Goal: Information Seeking & Learning: Learn about a topic

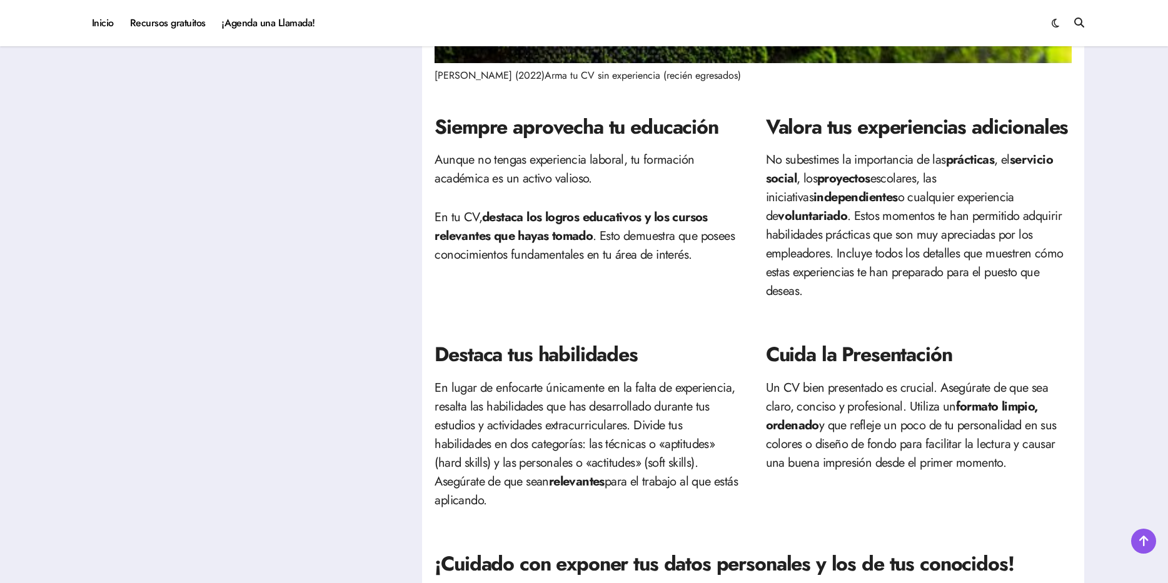
click at [685, 426] on p "En lugar de enfocarte únicamente en la falta de experiencia, resalta las habili…" at bounding box center [587, 444] width 306 height 131
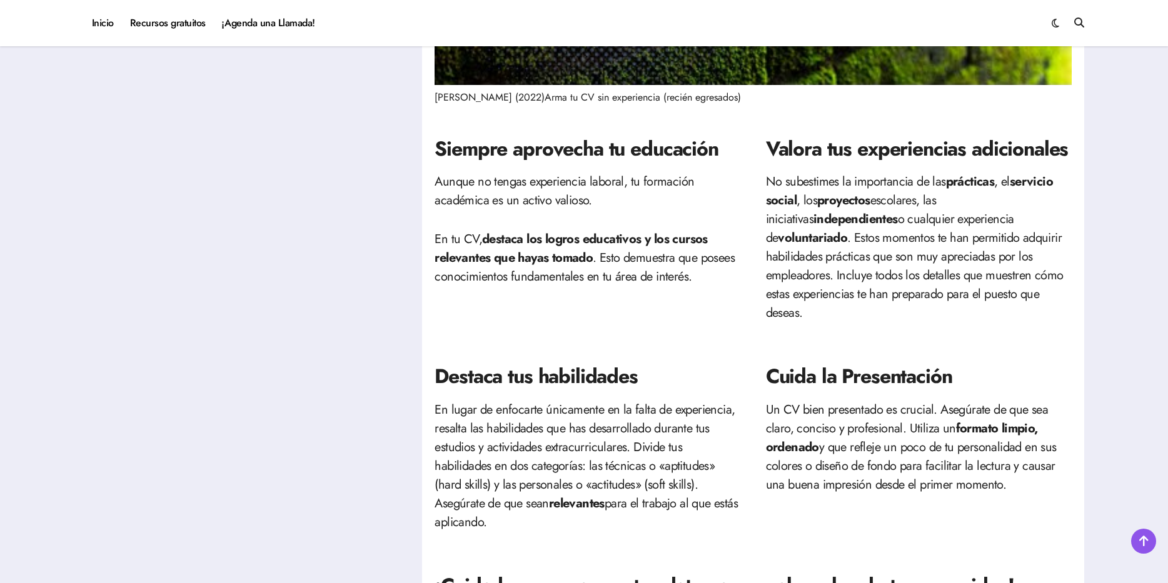
scroll to position [500, 0]
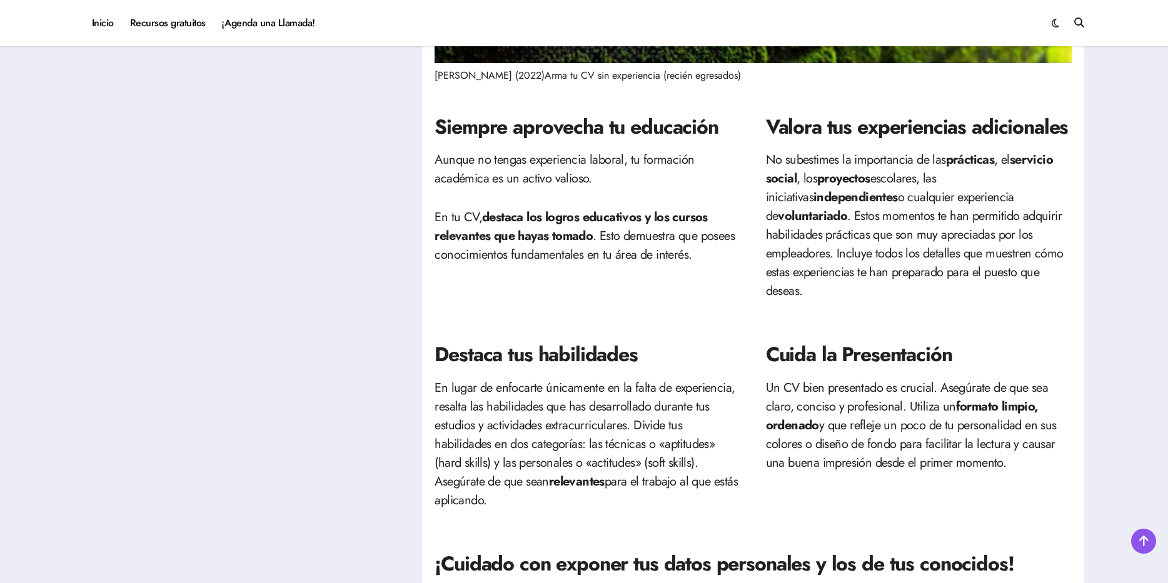
click at [718, 280] on div "Siempre aprovecha tu educación Aunque no tengas experiencia laboral, tu formaci…" at bounding box center [587, 207] width 306 height 228
click at [580, 293] on div "Siempre aprovecha tu educación Aunque no tengas experiencia laboral, tu formaci…" at bounding box center [587, 207] width 306 height 228
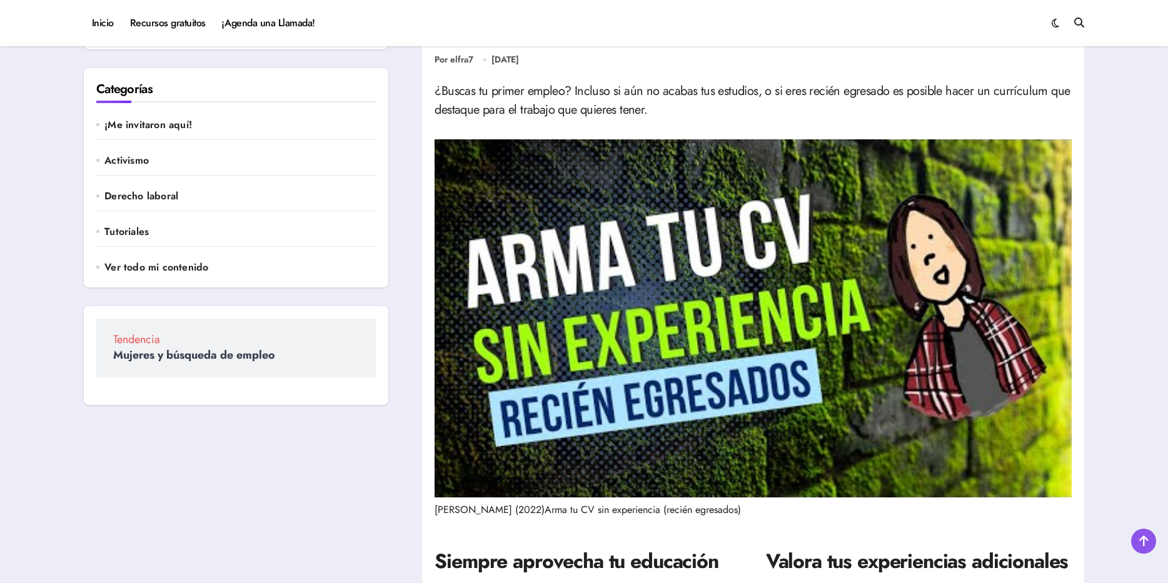
scroll to position [125, 0]
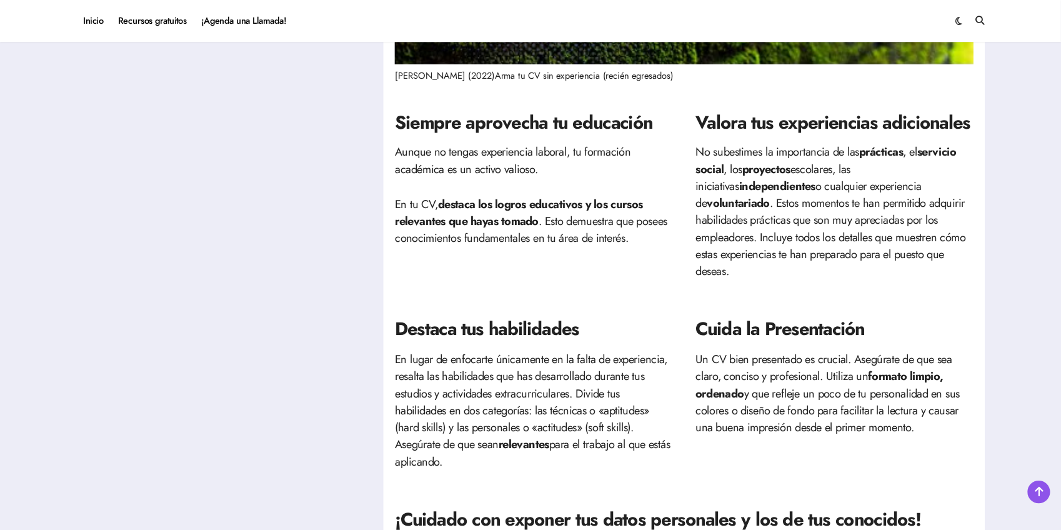
scroll to position [500, 0]
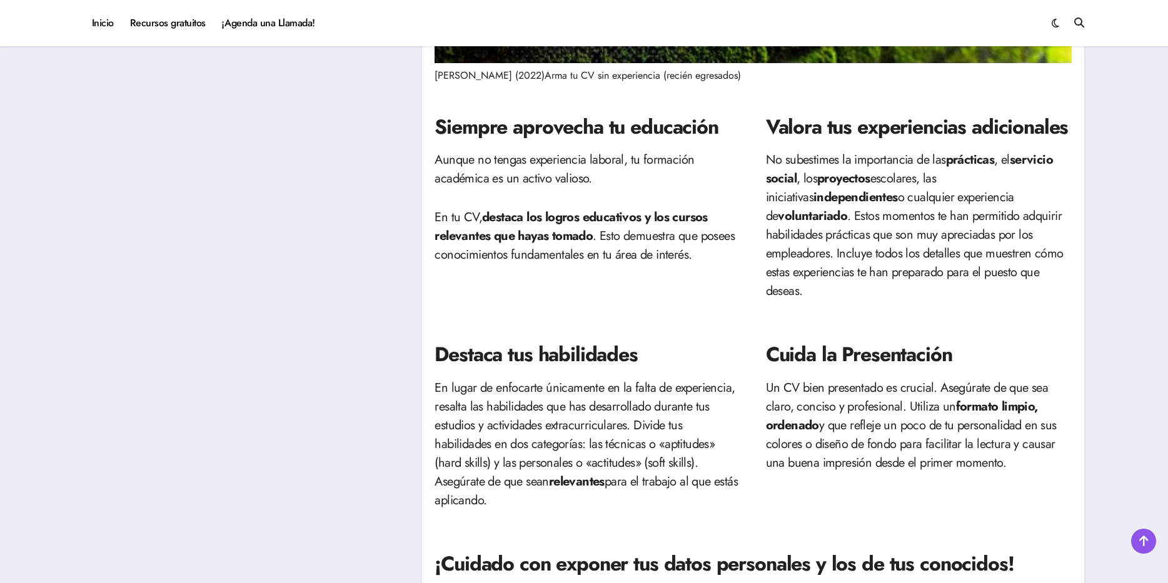
click at [402, 299] on aside "Buscador Categorías ¡Me invitaron aquí! Activismo Derecho laboral Tutoriales Ve…" at bounding box center [245, 400] width 338 height 1751
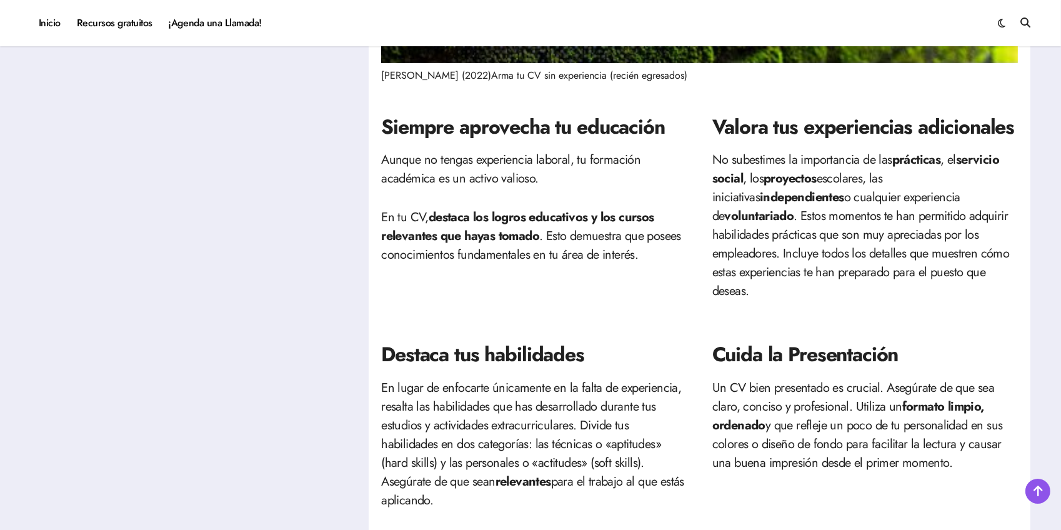
click at [733, 215] on p "No subestimes la importancia de las prácticas , el servicio social , los proyec…" at bounding box center [866, 226] width 306 height 150
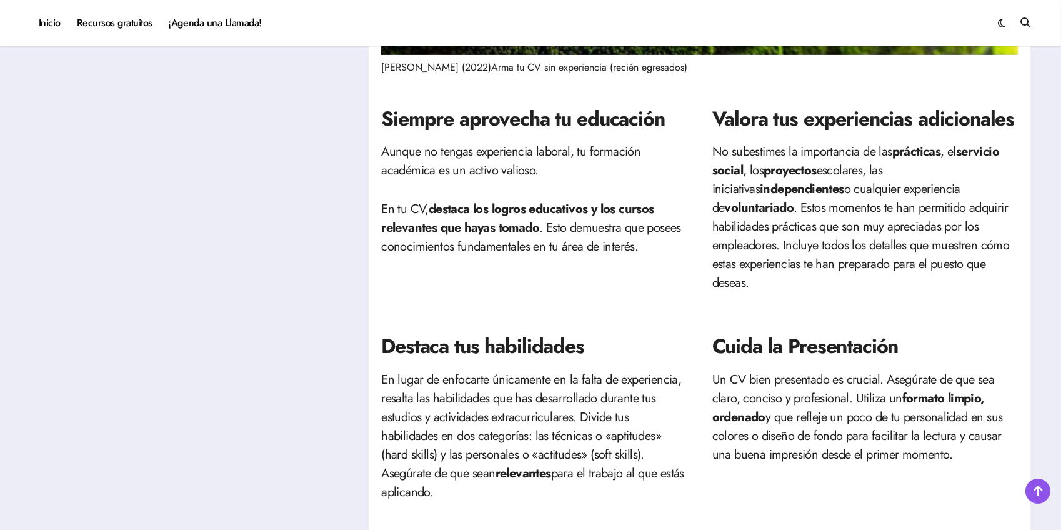
scroll to position [511, 0]
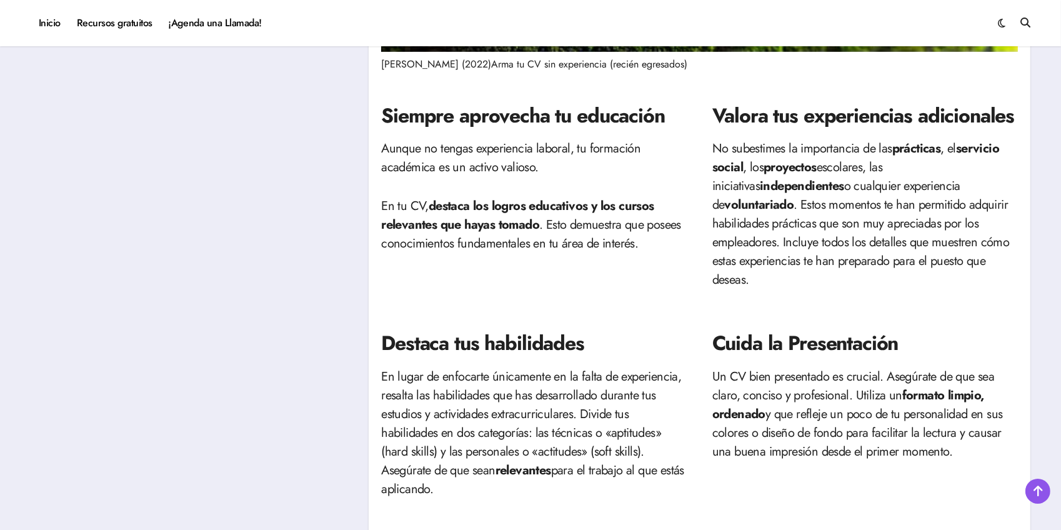
drag, startPoint x: 970, startPoint y: 58, endPoint x: 964, endPoint y: 4, distance: 54.0
click at [970, 58] on figcaption "Fra salazar (2022)Arma tu CV sin experiencia (recién egresados)" at bounding box center [699, 64] width 637 height 15
click at [926, 281] on div "Valora tus experiencias adicionales No subestimes la importancia de las práctic…" at bounding box center [866, 196] width 306 height 228
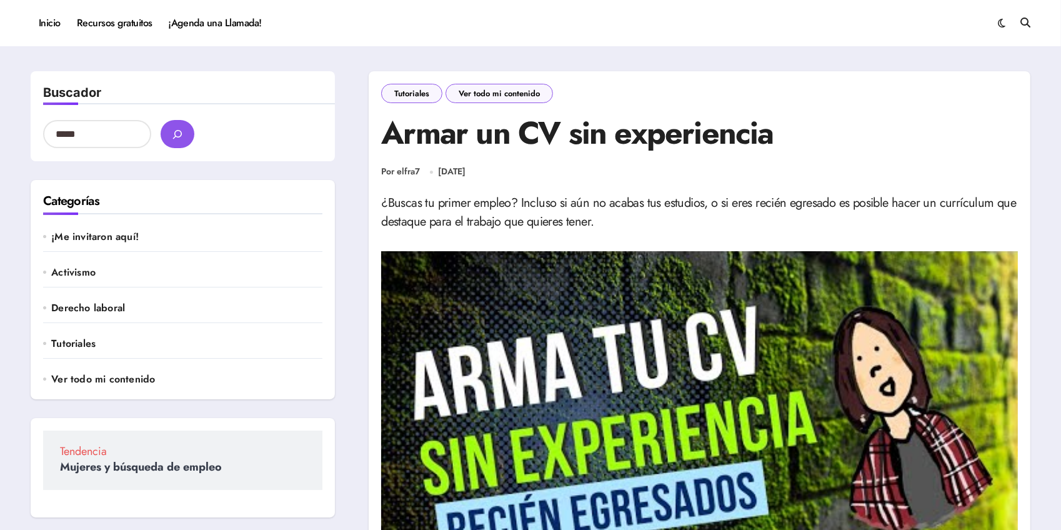
click at [163, 89] on form "Buscador" at bounding box center [182, 116] width 279 height 64
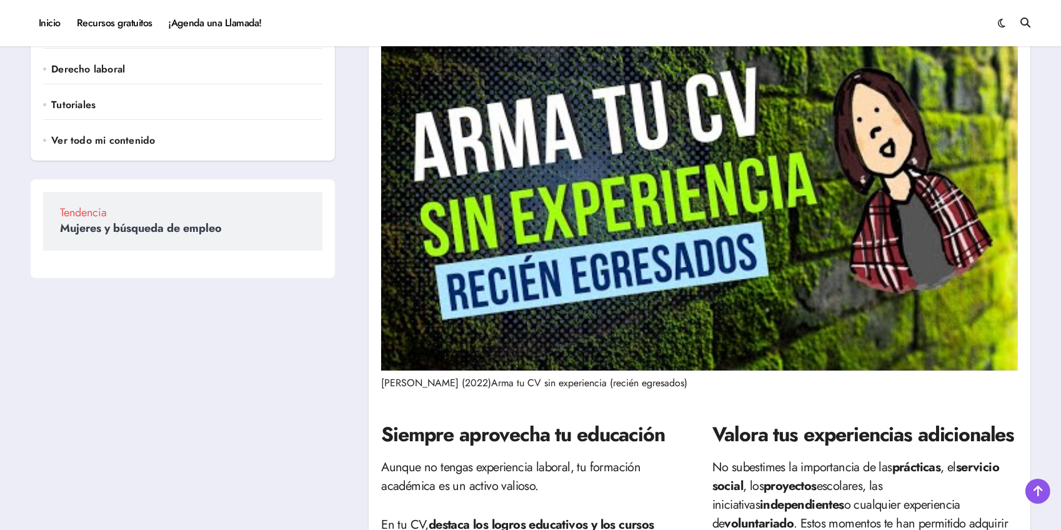
scroll to position [341, 0]
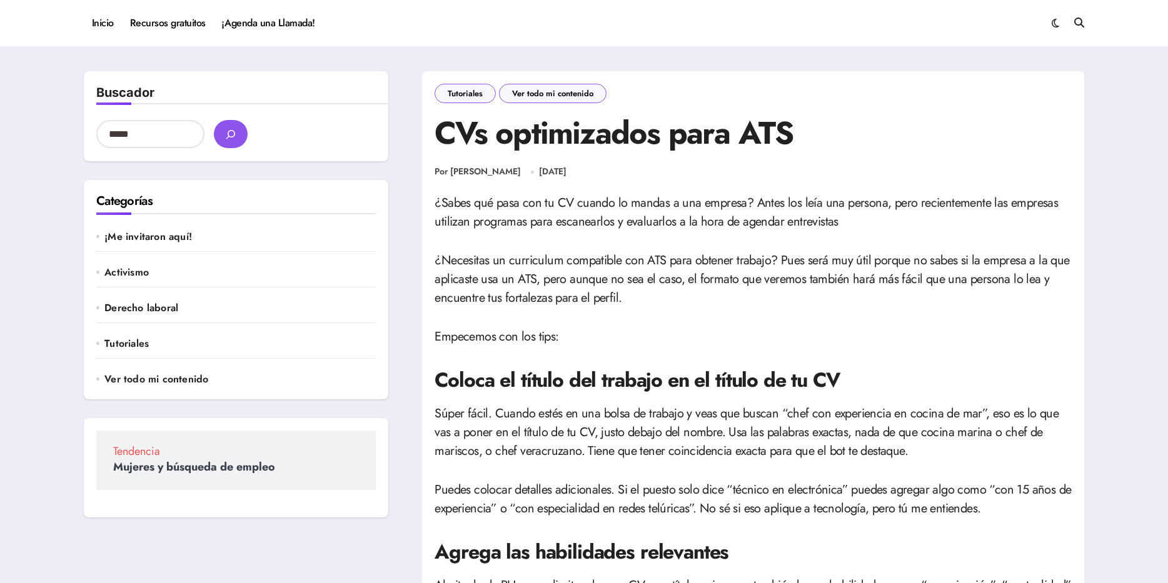
click at [727, 281] on p "¿Necesitas un curriculum compatible con ATS para obtener trabajo? Pues será muy…" at bounding box center [752, 279] width 637 height 56
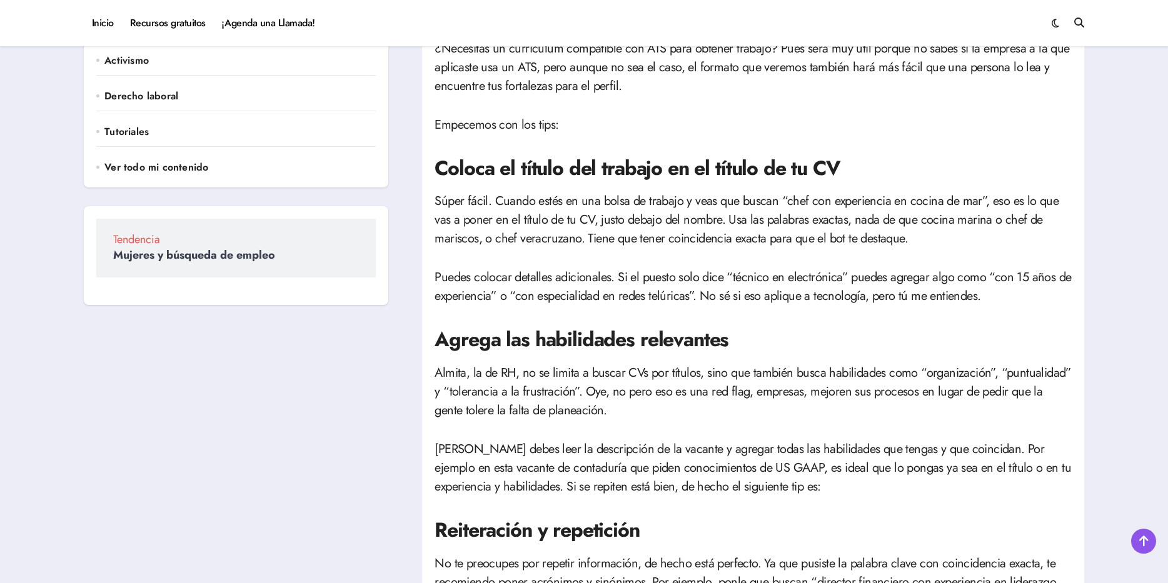
scroll to position [188, 0]
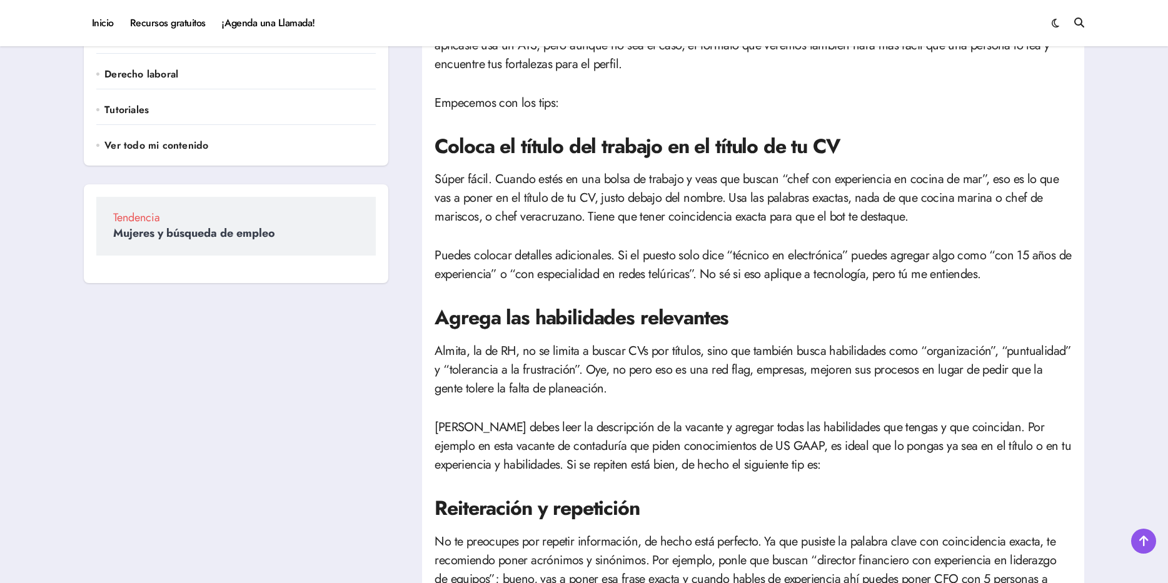
click at [875, 316] on h2 "Agrega las habilidades relevantes" at bounding box center [752, 318] width 637 height 28
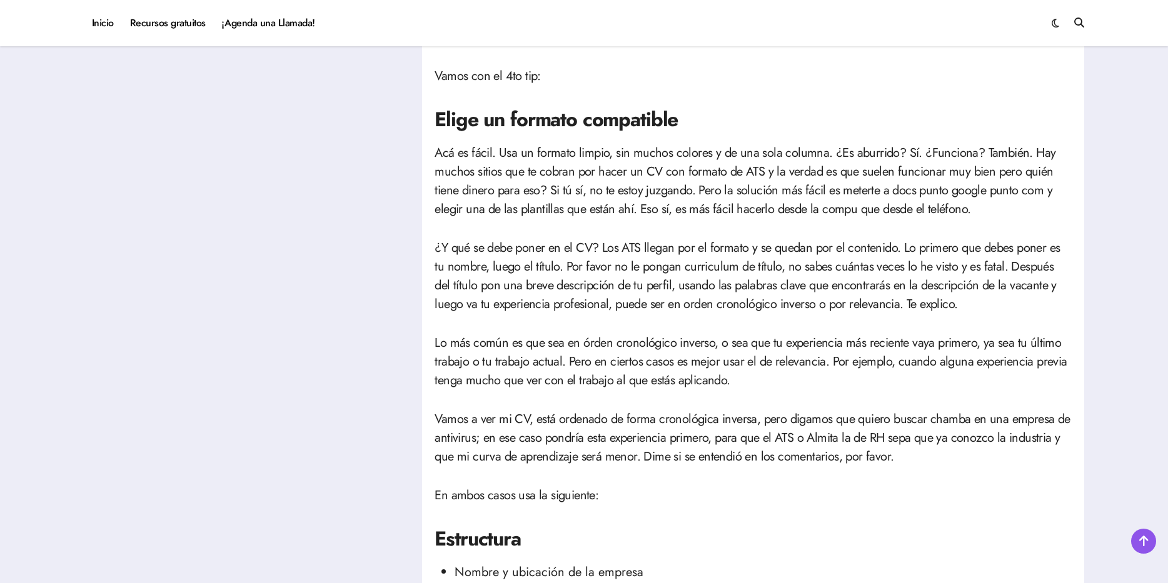
scroll to position [1250, 0]
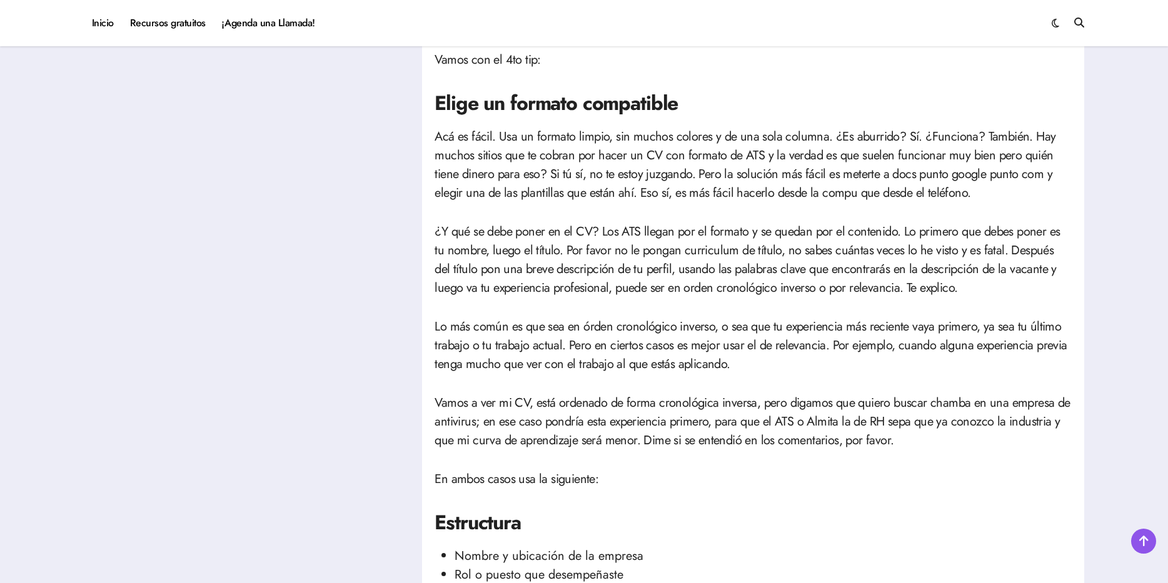
click at [1023, 209] on article "¿Sabes qué pasa con tu CV cuando lo mandas a una empresa? Antes los leía una pe…" at bounding box center [752, 217] width 637 height 2641
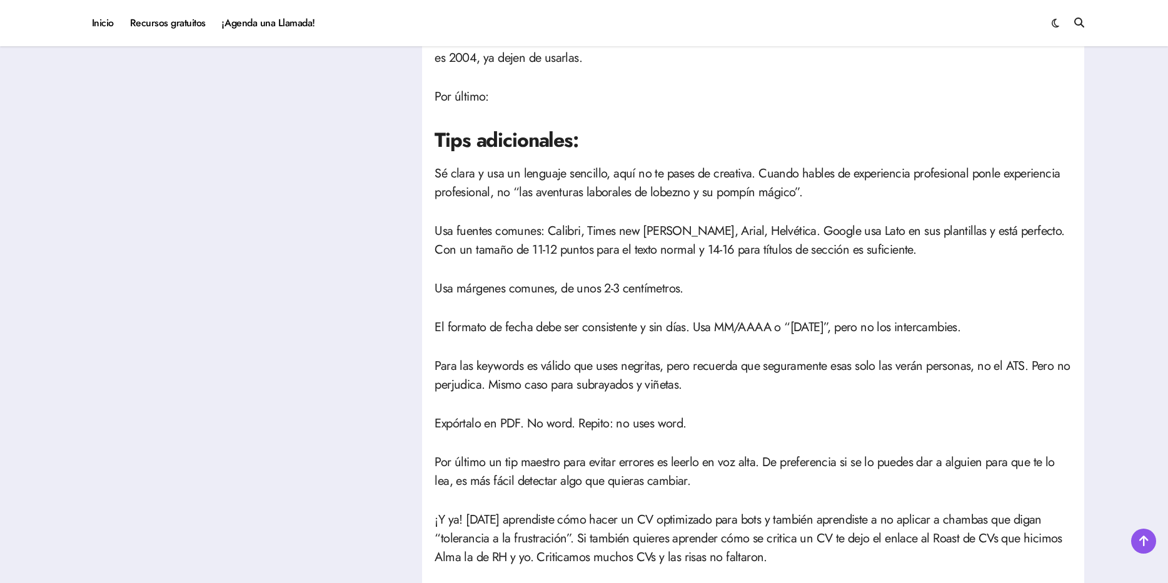
scroll to position [2063, 0]
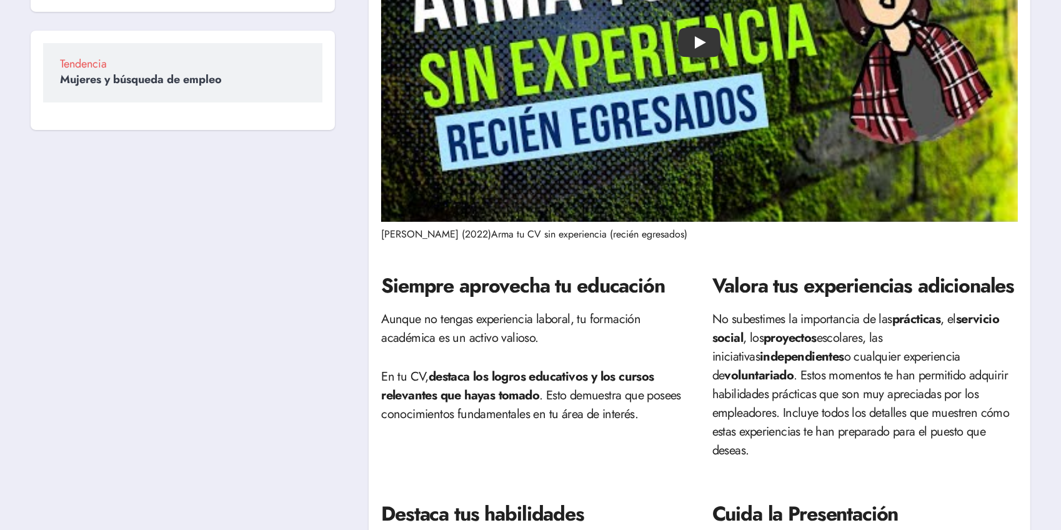
click at [722, 179] on div "Play" at bounding box center [699, 43] width 637 height 358
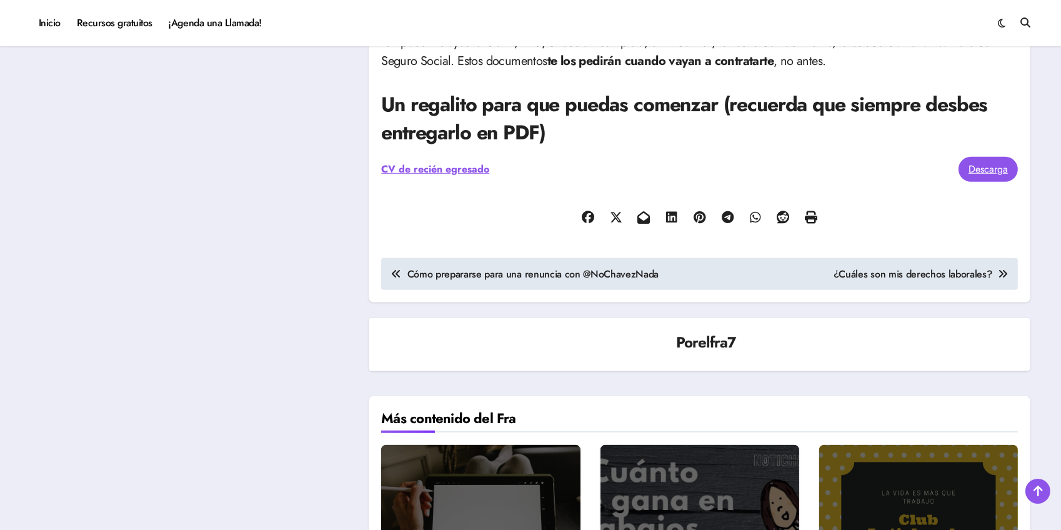
scroll to position [1007, 0]
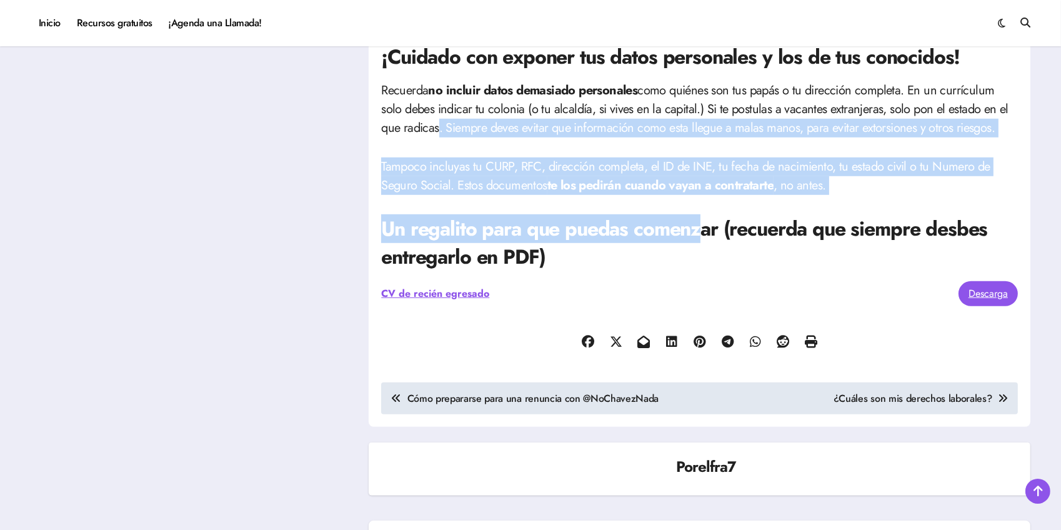
drag, startPoint x: 575, startPoint y: 124, endPoint x: 906, endPoint y: 220, distance: 344.8
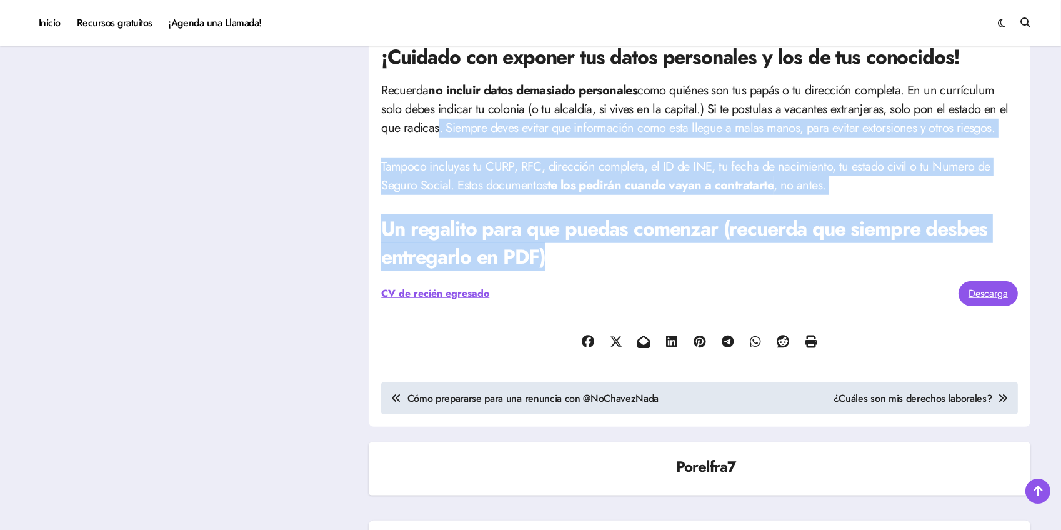
drag, startPoint x: 970, startPoint y: 229, endPoint x: 996, endPoint y: 193, distance: 44.4
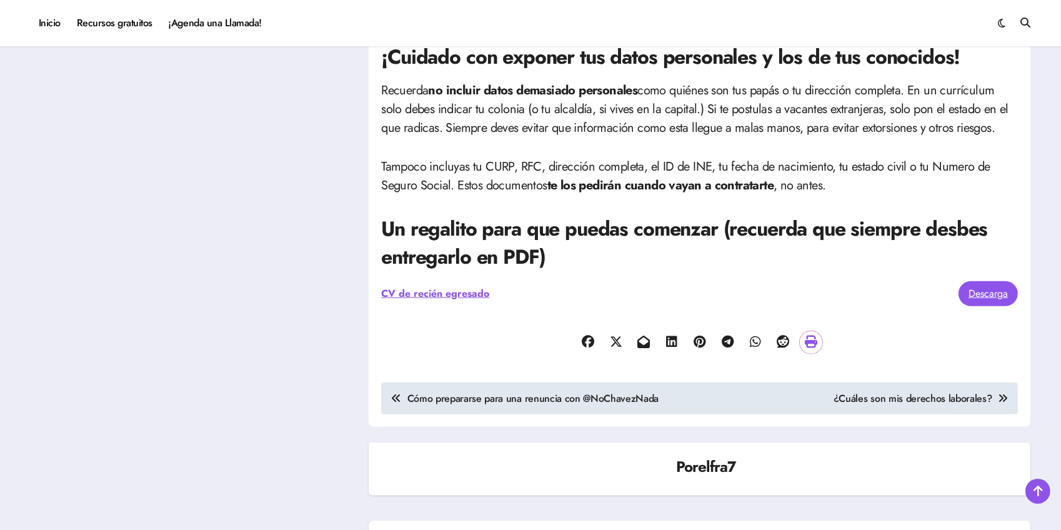
click at [806, 331] on link at bounding box center [811, 342] width 23 height 23
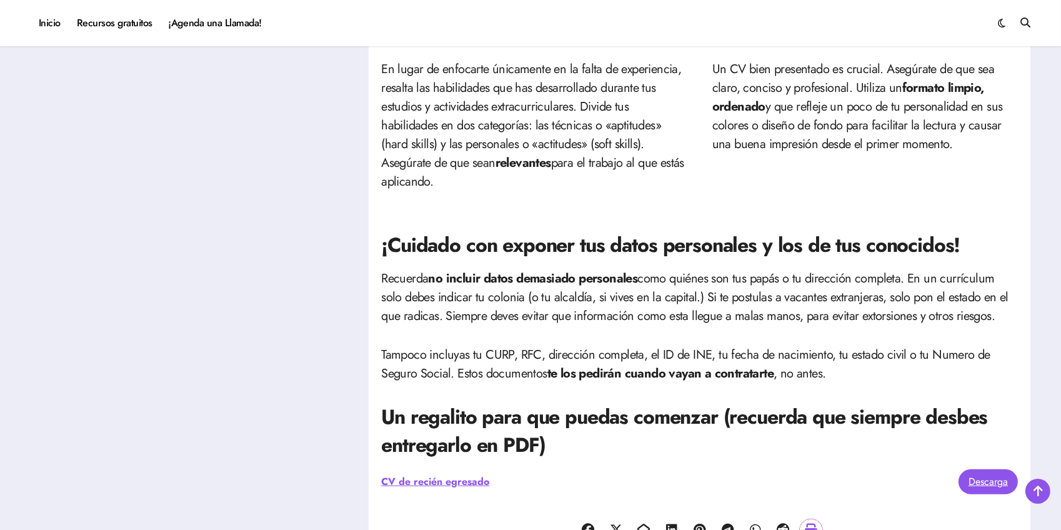
scroll to position [950, 0]
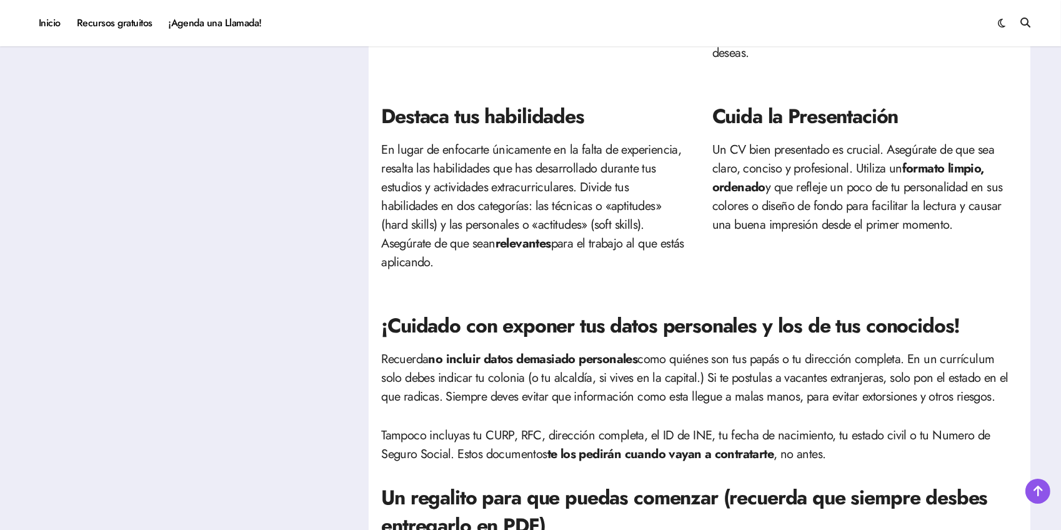
scroll to position [625, 0]
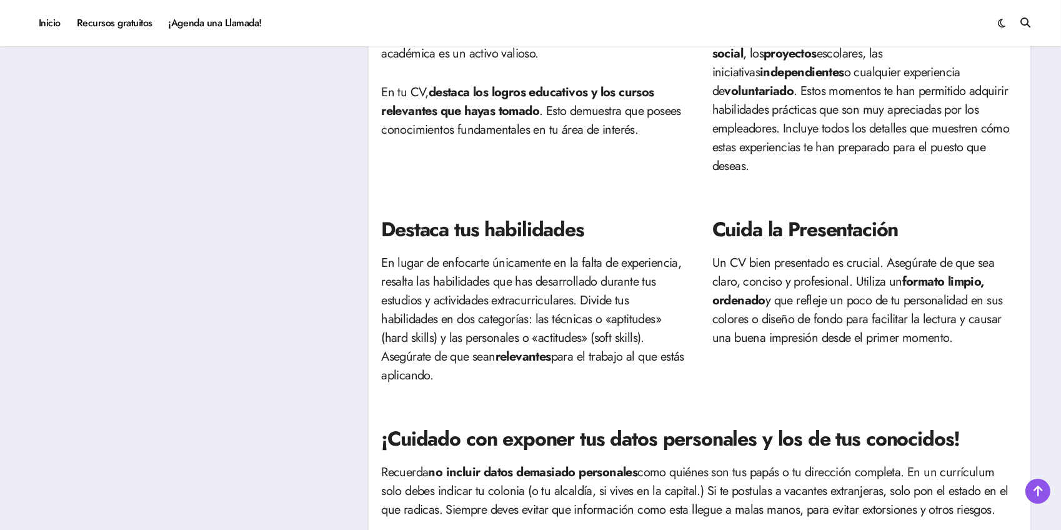
drag, startPoint x: 568, startPoint y: 347, endPoint x: 365, endPoint y: 514, distance: 262.9
click at [568, 348] on div "Destaca tus habilidades En lugar de enfocarte únicamente en la falta de experie…" at bounding box center [534, 300] width 306 height 209
click at [693, 489] on article "¿Buscas tu primer empleo? Incluso si aún no acabas tus estudios, o si eres reci…" at bounding box center [699, 159] width 637 height 1274
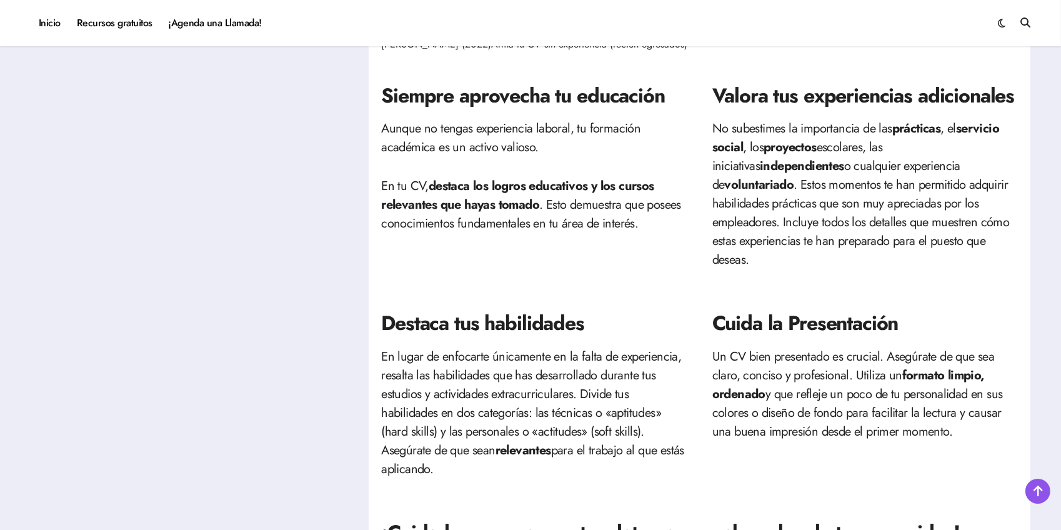
scroll to position [511, 0]
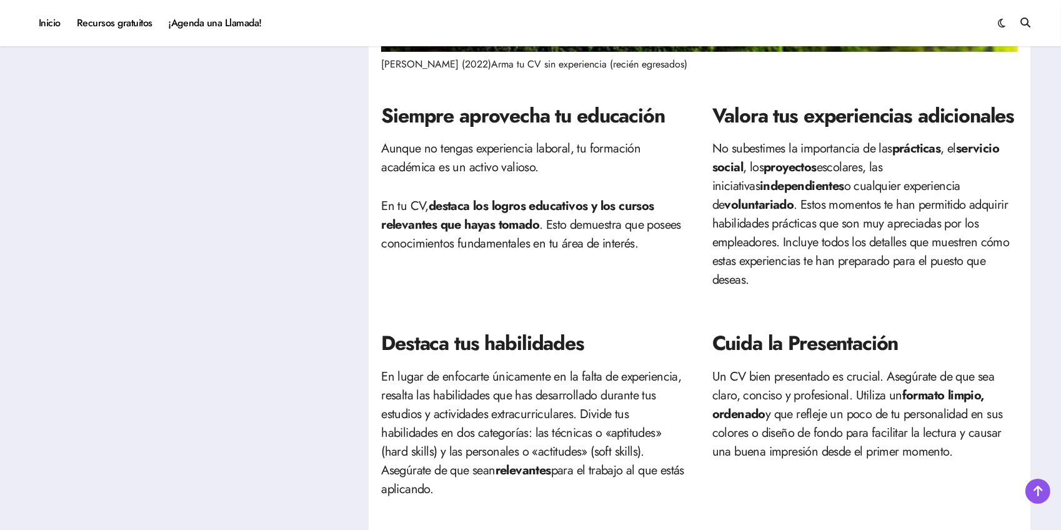
click at [653, 205] on strong "destaca los logros educativos y los cursos relevantes que hayas tomado" at bounding box center [517, 215] width 273 height 37
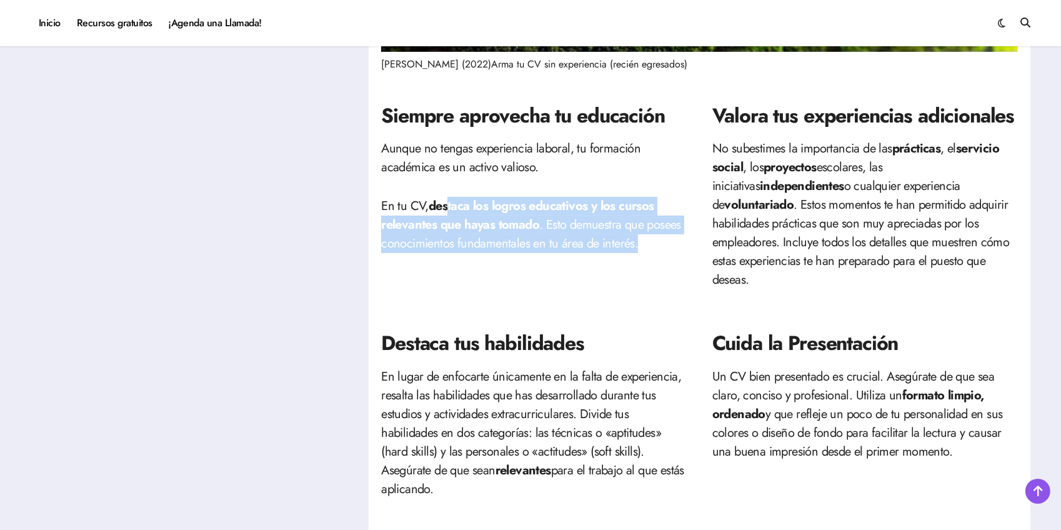
drag, startPoint x: 456, startPoint y: 204, endPoint x: 661, endPoint y: 237, distance: 207.6
click at [661, 237] on p "En tu CV, destaca los logros educativos y los cursos relevantes que hayas tomad…" at bounding box center [534, 225] width 306 height 56
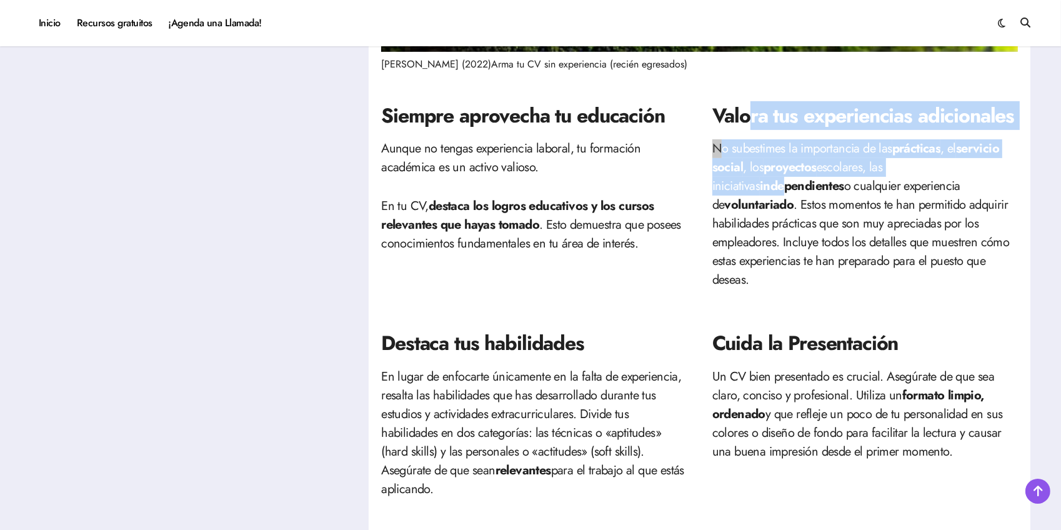
drag, startPoint x: 750, startPoint y: 109, endPoint x: 736, endPoint y: 188, distance: 80.7
click at [736, 188] on div "Valora tus experiencias adicionales No subestimes la importancia de las práctic…" at bounding box center [866, 196] width 306 height 228
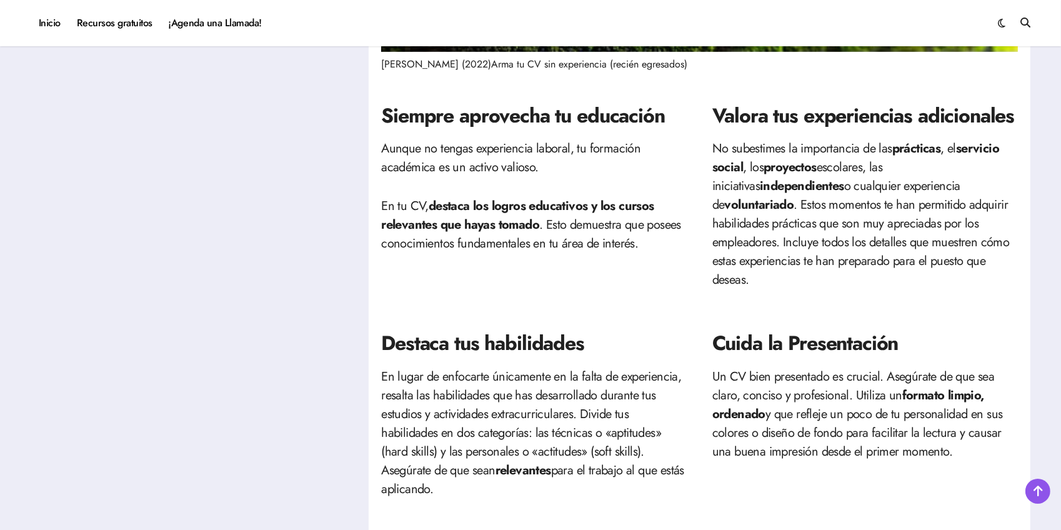
click at [764, 206] on p "No subestimes la importancia de las prácticas , el servicio social , los proyec…" at bounding box center [866, 214] width 306 height 150
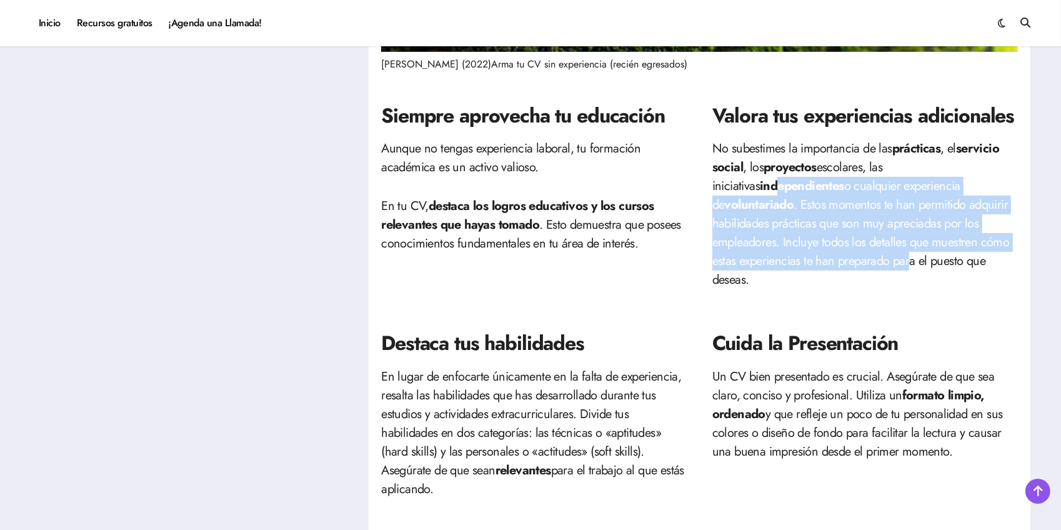
drag, startPoint x: 731, startPoint y: 185, endPoint x: 942, endPoint y: 260, distance: 224.2
click at [892, 261] on p "No subestimes la importancia de las prácticas , el servicio social , los proyec…" at bounding box center [866, 214] width 306 height 150
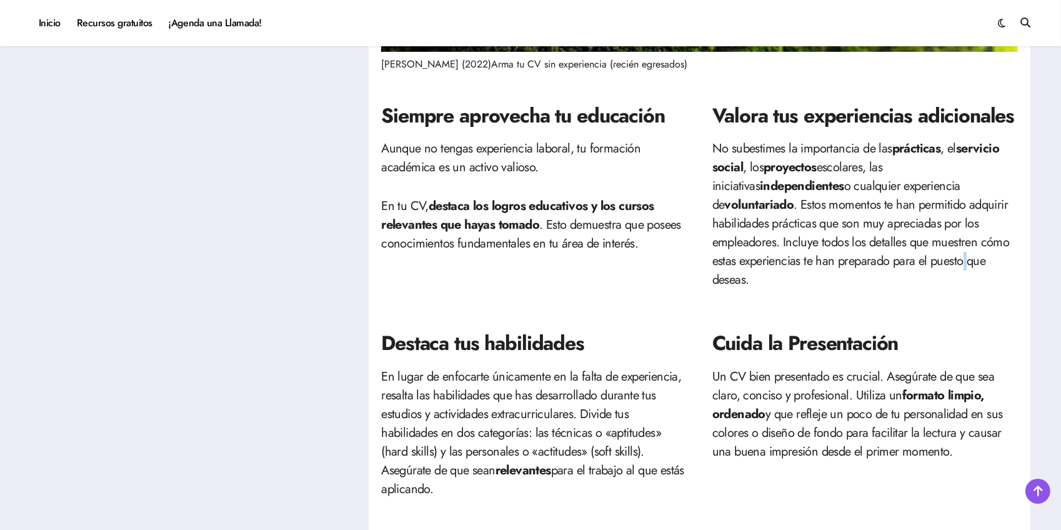
click at [942, 259] on p "No subestimes la importancia de las prácticas , el servicio social , los proyec…" at bounding box center [866, 214] width 306 height 150
click at [885, 255] on p "No subestimes la importancia de las prácticas , el servicio social , los proyec…" at bounding box center [866, 214] width 306 height 150
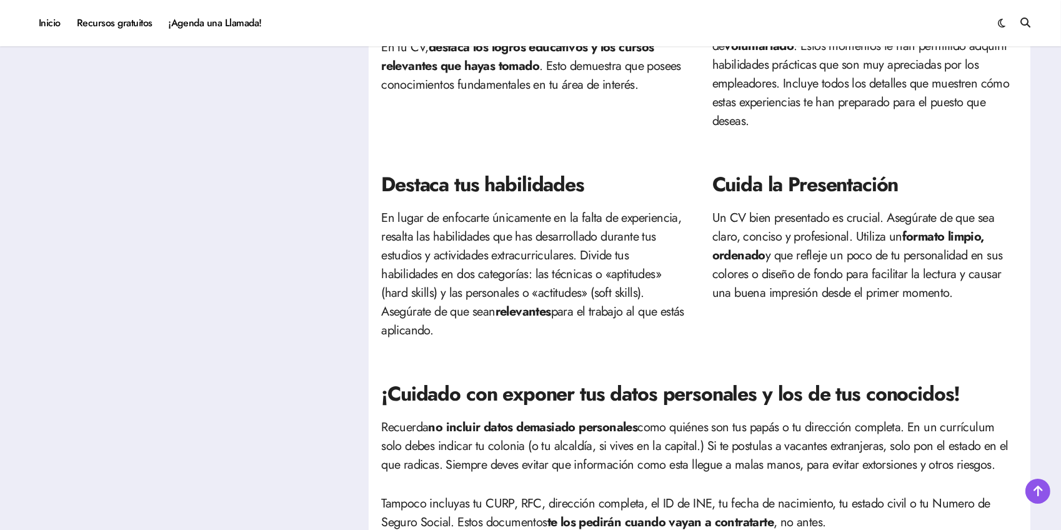
scroll to position [681, 0]
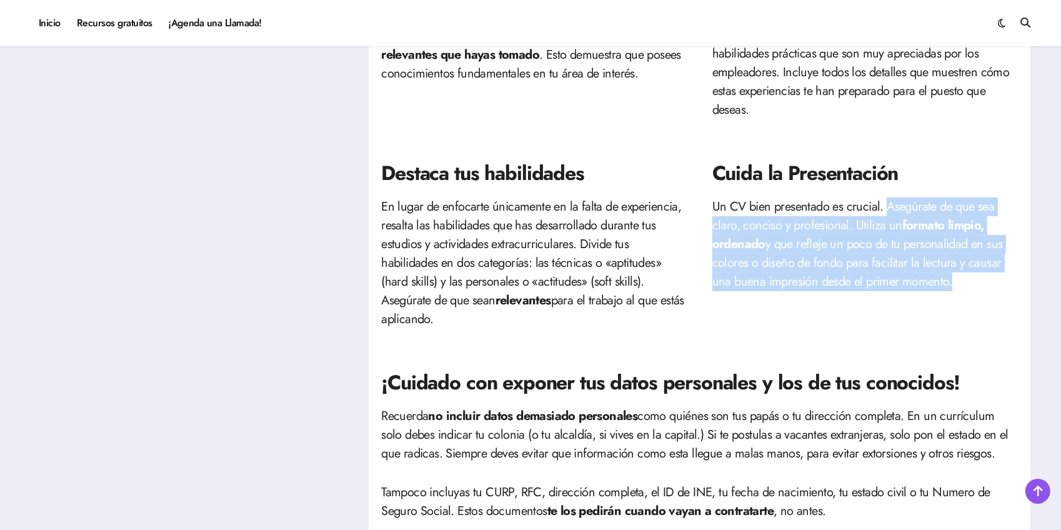
drag, startPoint x: 884, startPoint y: 188, endPoint x: 949, endPoint y: 268, distance: 102.7
click at [949, 268] on p "Un CV bien presentado es crucial. Asegúrate de que sea claro, conciso y profesi…" at bounding box center [866, 245] width 306 height 94
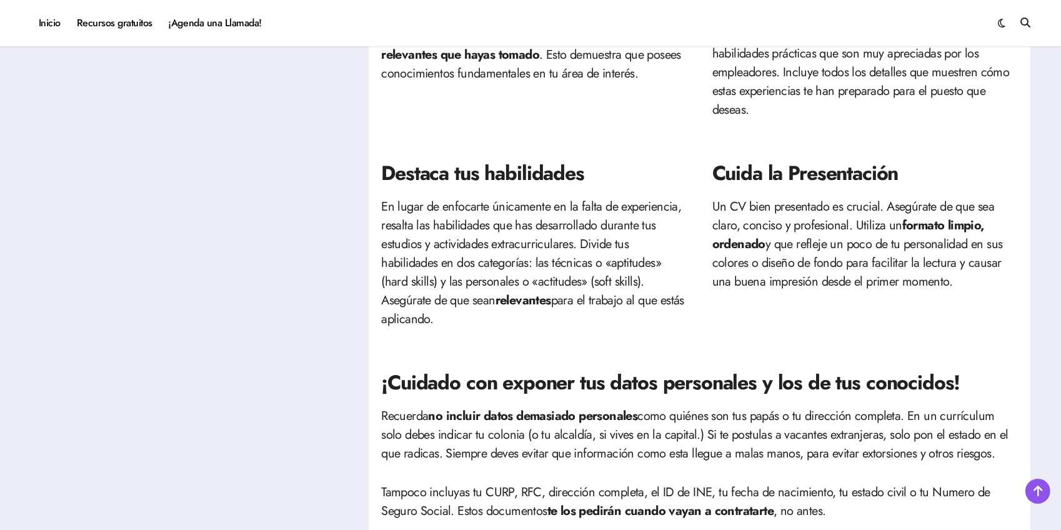
scroll to position [738, 0]
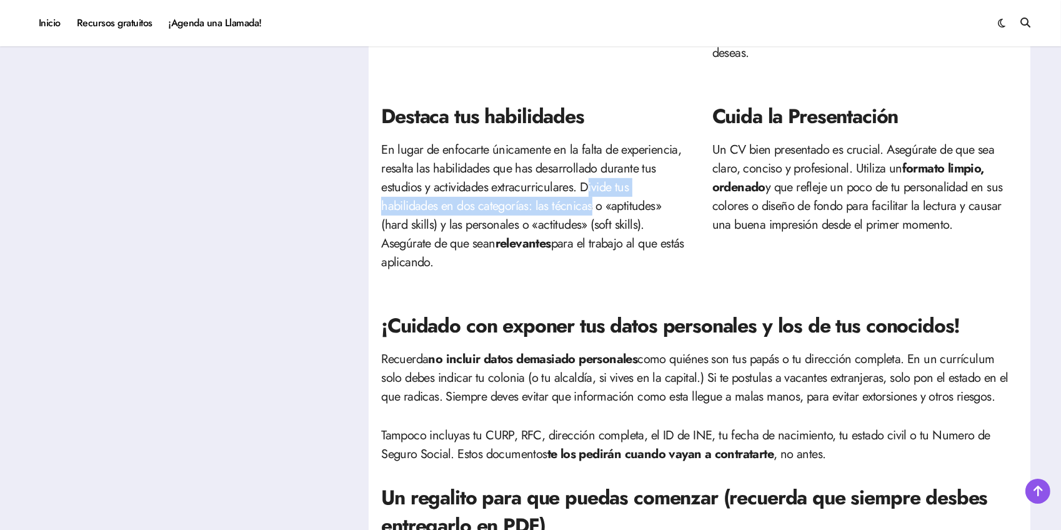
drag, startPoint x: 640, startPoint y: 169, endPoint x: 532, endPoint y: 188, distance: 109.7
click at [532, 188] on p "En lugar de enfocarte únicamente en la falta de experiencia, resalta las habili…" at bounding box center [534, 206] width 306 height 131
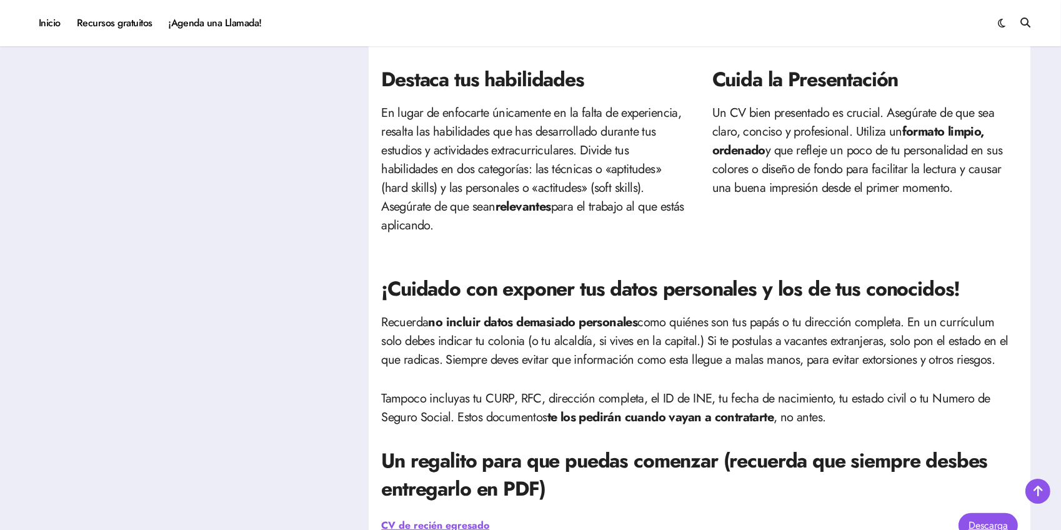
scroll to position [795, 0]
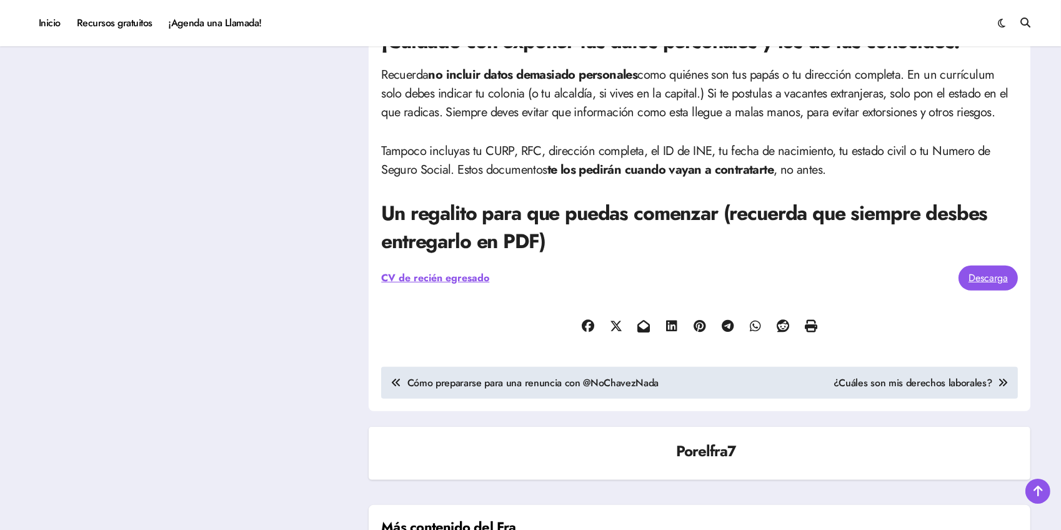
click at [573, 297] on div at bounding box center [699, 327] width 637 height 60
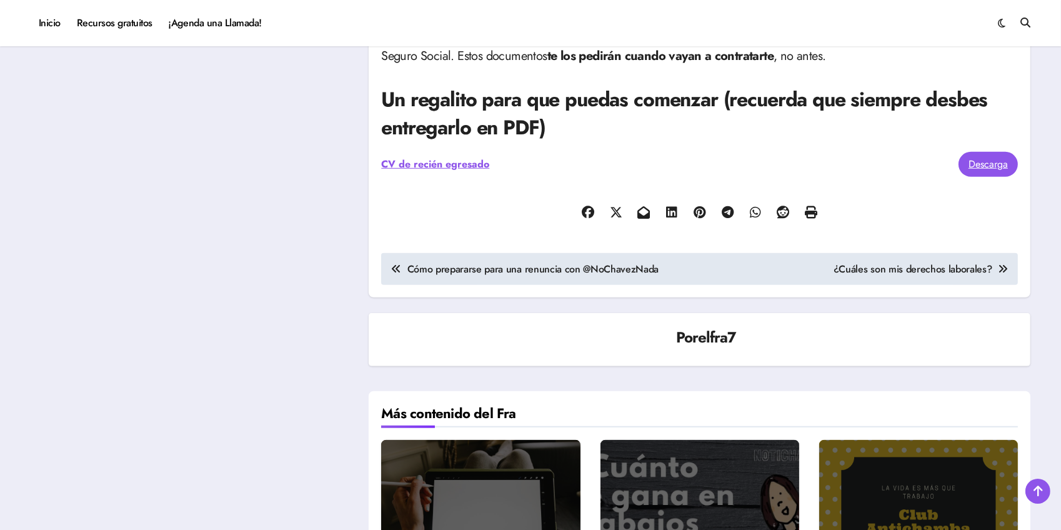
scroll to position [1193, 0]
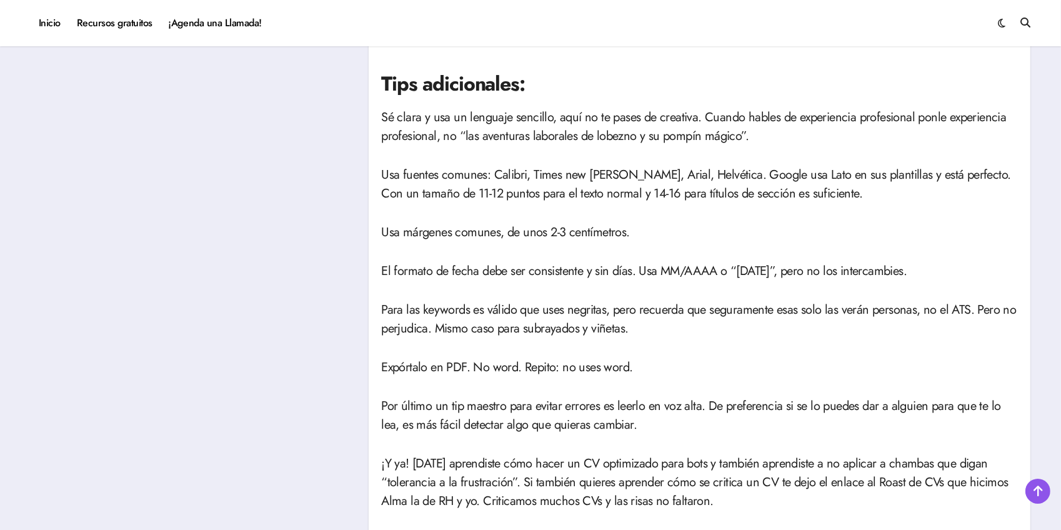
scroll to position [2176, 0]
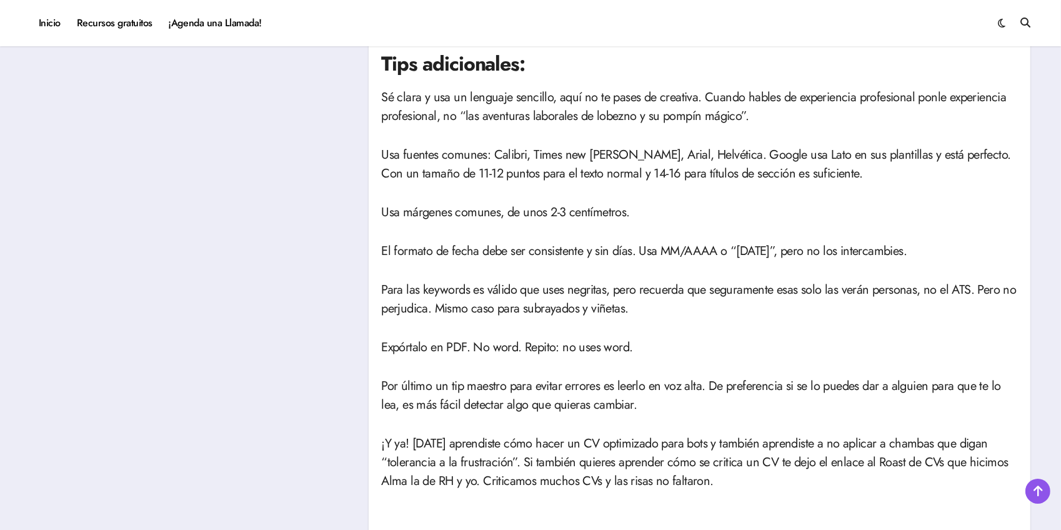
click at [761, 354] on p "Expórtalo en PDF. No word. Repito: no uses word." at bounding box center [699, 347] width 637 height 19
click at [694, 348] on p "Expórtalo en PDF. No word. Repito: no uses word." at bounding box center [699, 347] width 637 height 19
click at [634, 283] on p "Para las keywords es válido que uses negritas, pero recuerda que seguramente es…" at bounding box center [699, 300] width 637 height 38
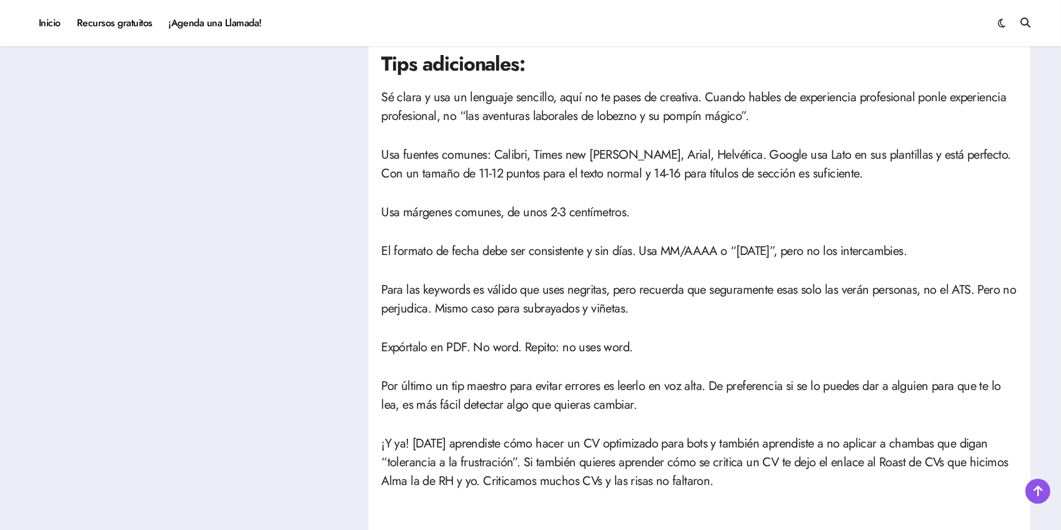
drag, startPoint x: 479, startPoint y: 371, endPoint x: 479, endPoint y: 386, distance: 15.0
drag, startPoint x: 701, startPoint y: 265, endPoint x: 590, endPoint y: 392, distance: 168.3
